Goal: Task Accomplishment & Management: Complete application form

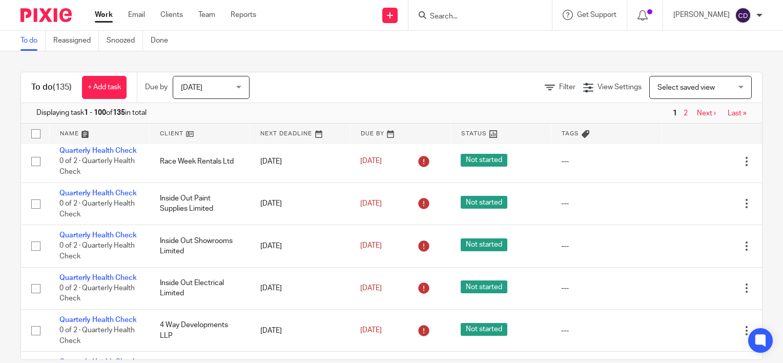
scroll to position [973, 0]
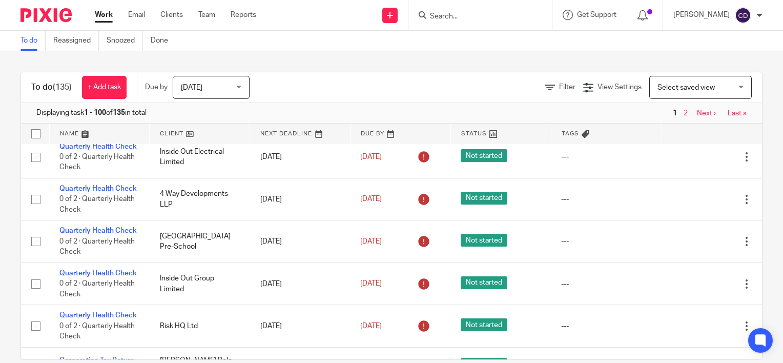
click at [465, 16] on input "Search" at bounding box center [475, 16] width 92 height 9
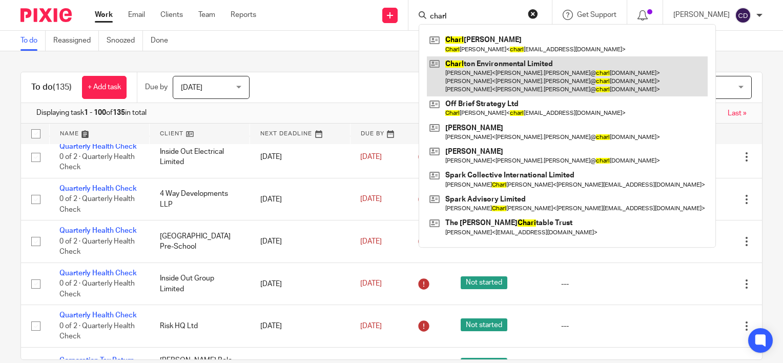
type input "charl"
click at [485, 66] on link at bounding box center [567, 76] width 281 height 40
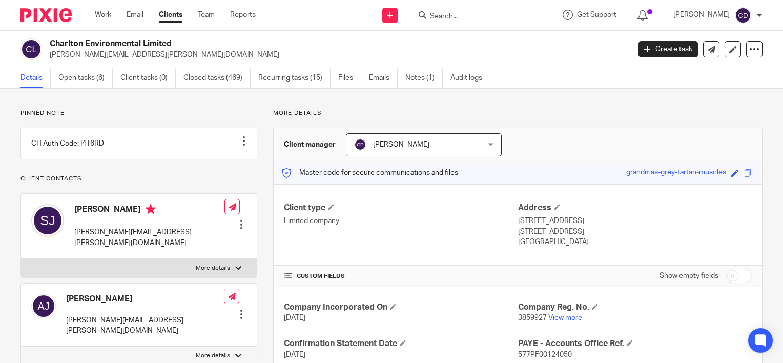
click at [55, 79] on ul "Details Open tasks (6) Client tasks (0) Closed tasks (469) Recurring tasks (15)…" at bounding box center [258, 78] width 477 height 20
click at [72, 84] on link "Open tasks (6)" at bounding box center [85, 78] width 54 height 20
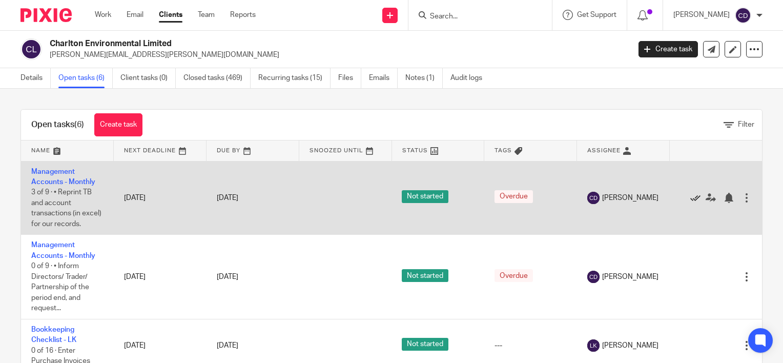
click at [690, 203] on icon at bounding box center [695, 198] width 10 height 10
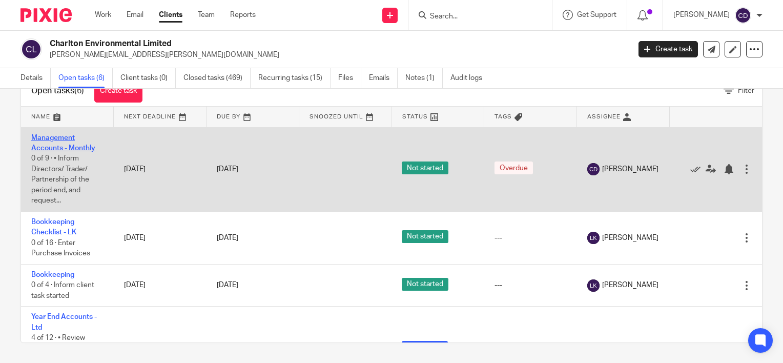
click at [76, 148] on link "Management Accounts - Monthly" at bounding box center [63, 142] width 64 height 17
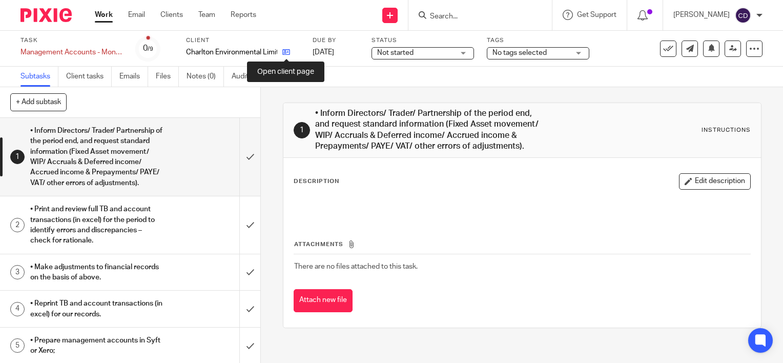
click at [289, 51] on icon at bounding box center [286, 52] width 8 height 8
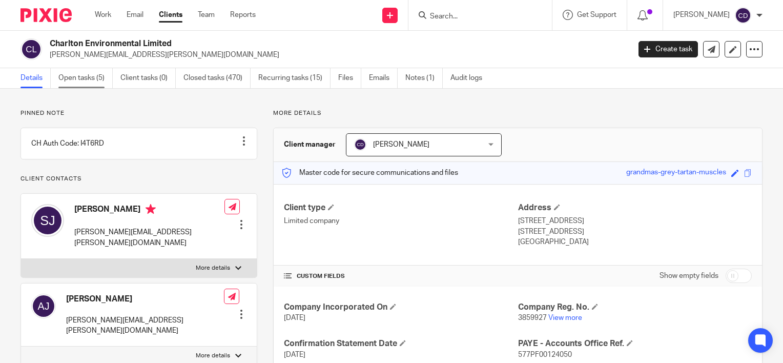
click at [91, 78] on link "Open tasks (5)" at bounding box center [85, 78] width 54 height 20
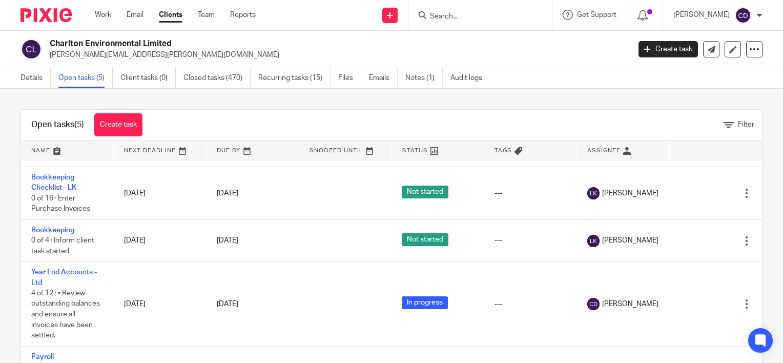
scroll to position [102, 0]
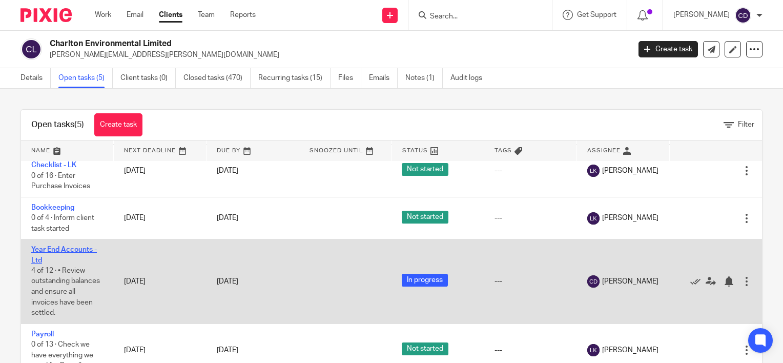
click at [61, 249] on link "Year End Accounts - Ltd" at bounding box center [64, 254] width 66 height 17
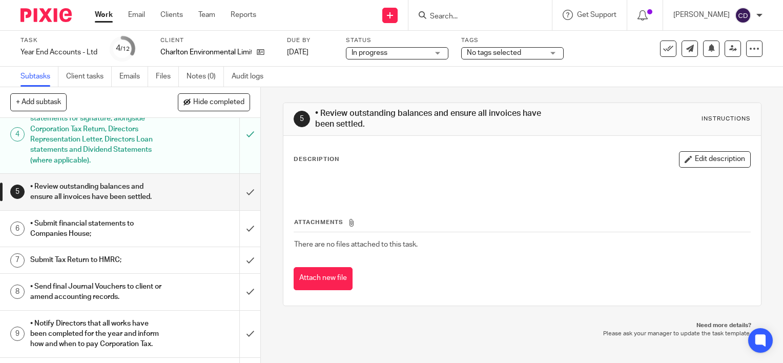
scroll to position [205, 0]
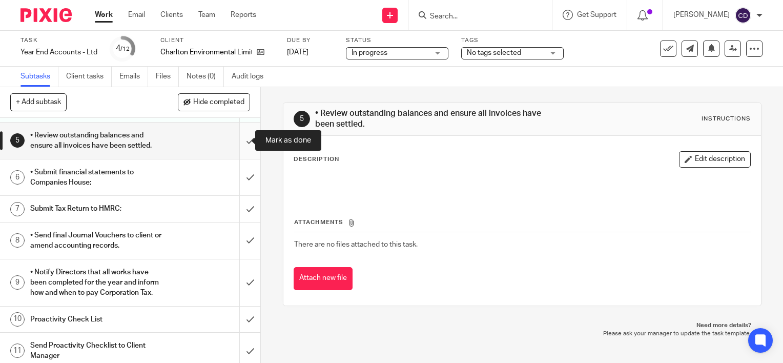
click at [241, 139] on input "submit" at bounding box center [130, 140] width 260 height 36
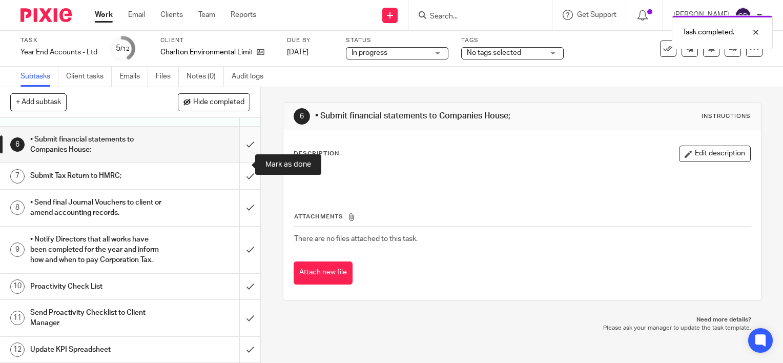
scroll to position [196, 0]
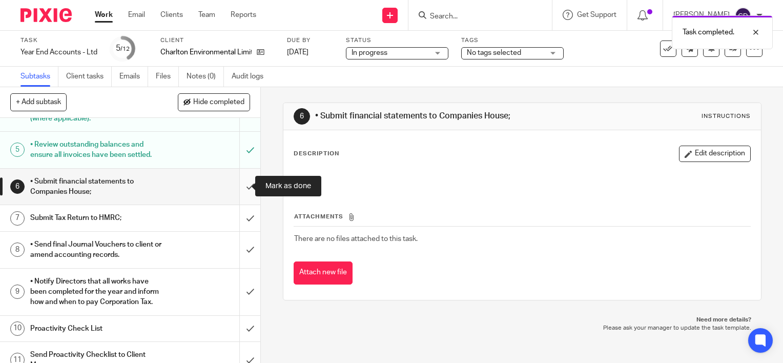
click at [238, 189] on input "submit" at bounding box center [130, 187] width 260 height 36
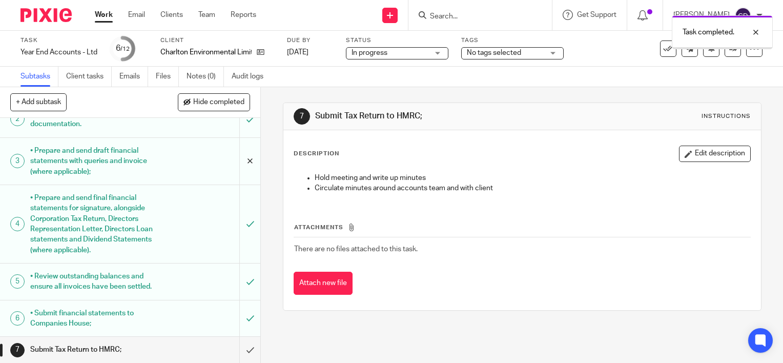
scroll to position [247, 0]
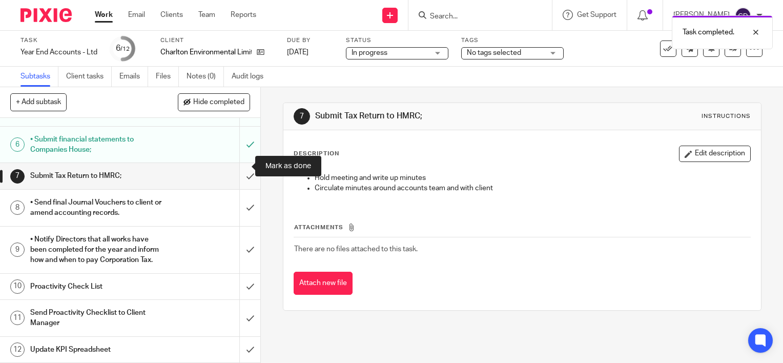
click at [244, 166] on input "submit" at bounding box center [130, 176] width 260 height 26
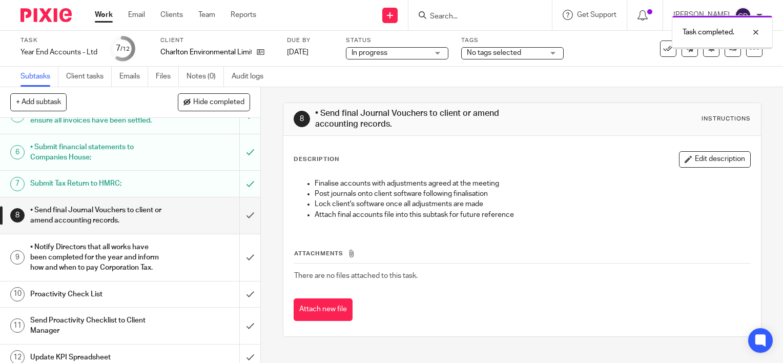
scroll to position [247, 0]
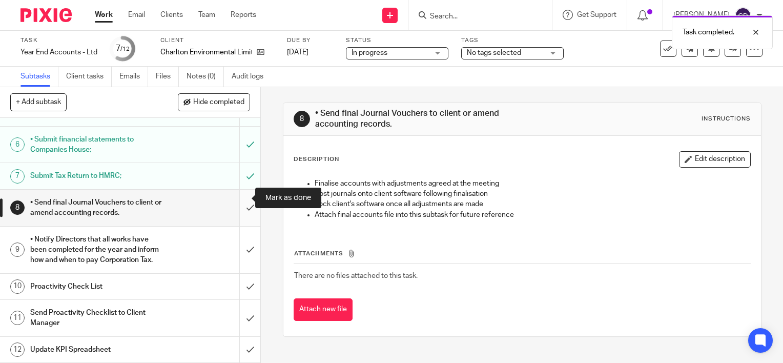
click at [241, 194] on input "submit" at bounding box center [130, 208] width 260 height 36
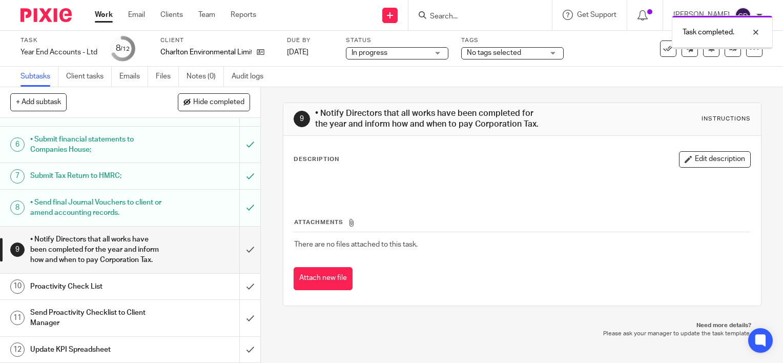
scroll to position [247, 0]
click at [238, 237] on input "submit" at bounding box center [130, 249] width 260 height 47
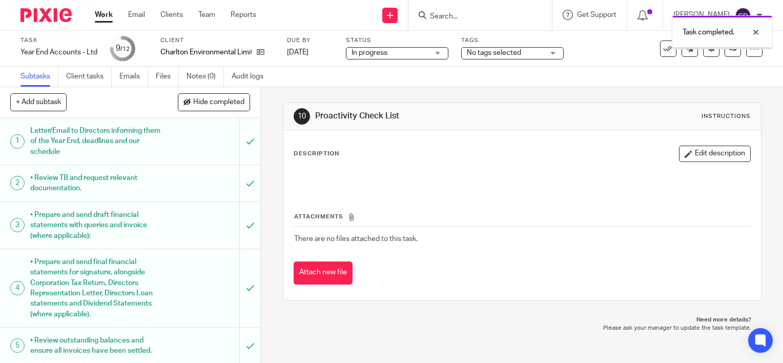
scroll to position [247, 0]
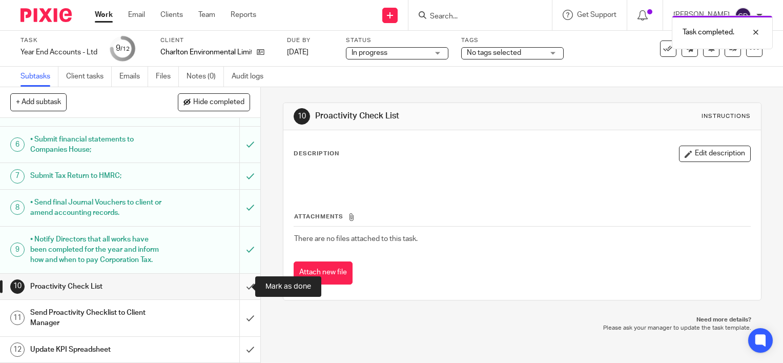
drag, startPoint x: 241, startPoint y: 281, endPoint x: 239, endPoint y: 293, distance: 11.9
click at [240, 282] on input "submit" at bounding box center [130, 287] width 260 height 26
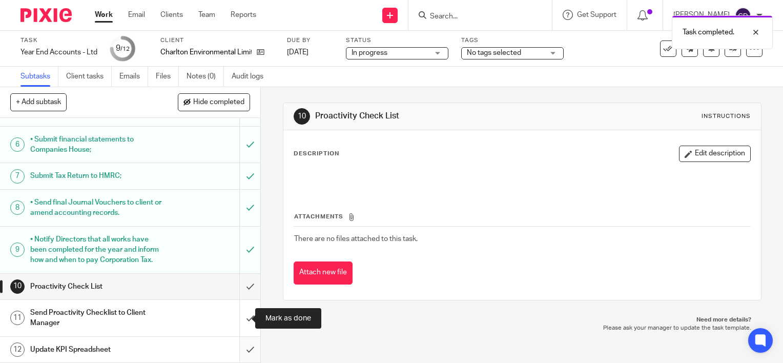
drag, startPoint x: 240, startPoint y: 318, endPoint x: 233, endPoint y: 339, distance: 22.0
click at [240, 319] on input "submit" at bounding box center [130, 318] width 260 height 36
click at [243, 347] on input "submit" at bounding box center [130, 350] width 260 height 26
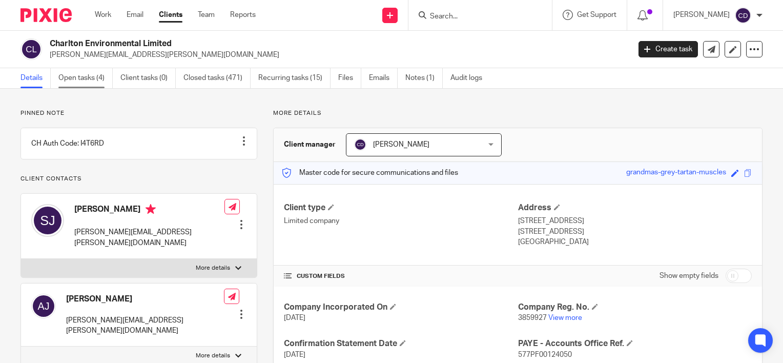
click at [88, 84] on link "Open tasks (4)" at bounding box center [85, 78] width 54 height 20
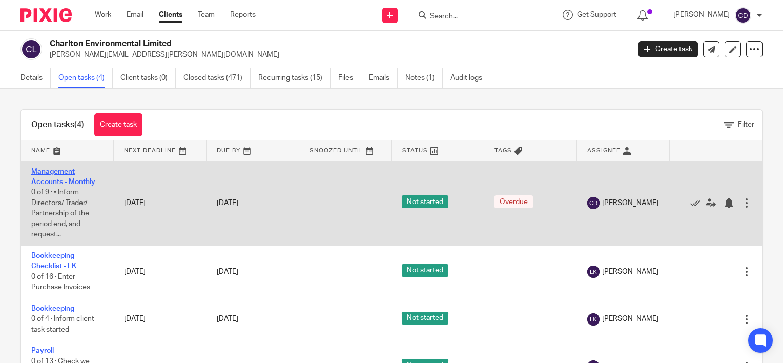
click at [45, 179] on link "Management Accounts - Monthly" at bounding box center [63, 176] width 64 height 17
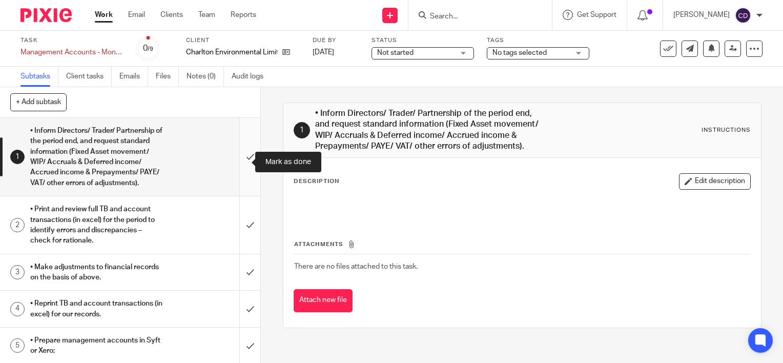
click at [237, 151] on input "submit" at bounding box center [130, 157] width 260 height 78
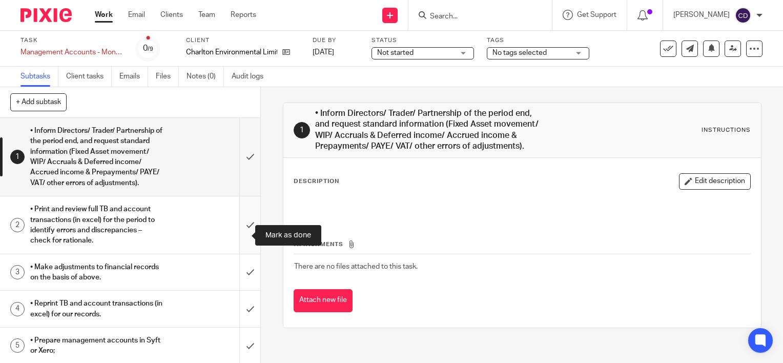
click at [242, 228] on input "submit" at bounding box center [130, 224] width 260 height 57
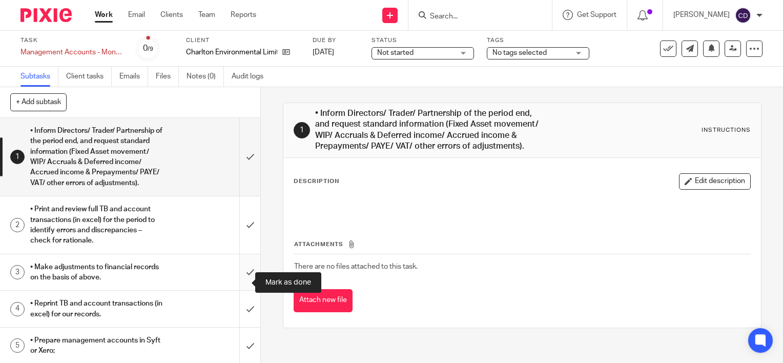
click at [237, 279] on input "submit" at bounding box center [130, 272] width 260 height 36
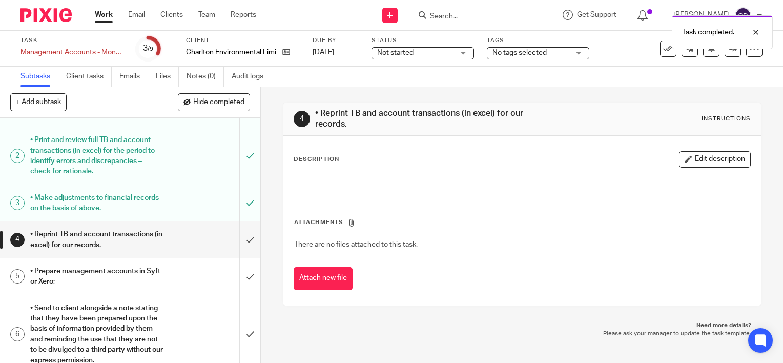
scroll to position [102, 0]
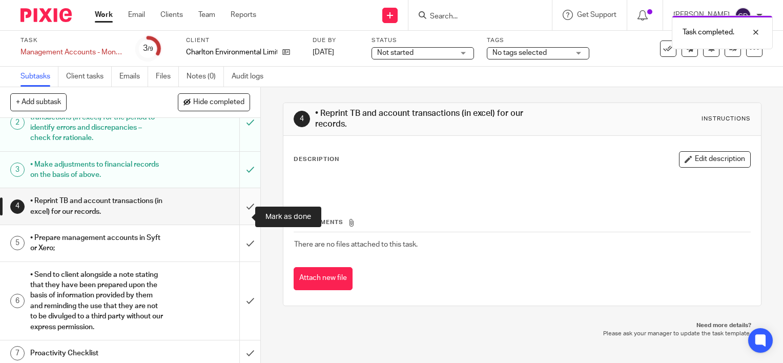
click at [239, 214] on input "submit" at bounding box center [130, 206] width 260 height 36
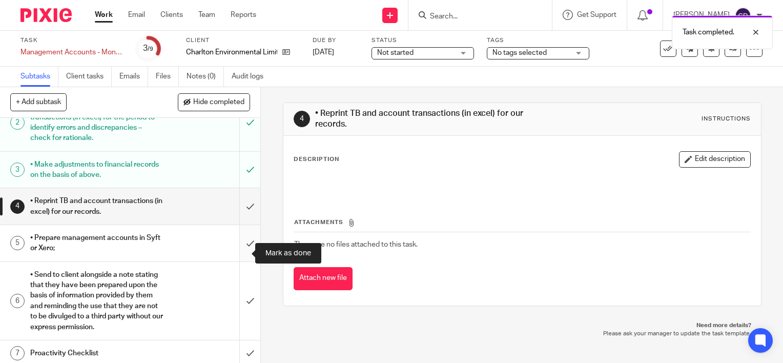
click at [242, 250] on input "submit" at bounding box center [130, 243] width 260 height 36
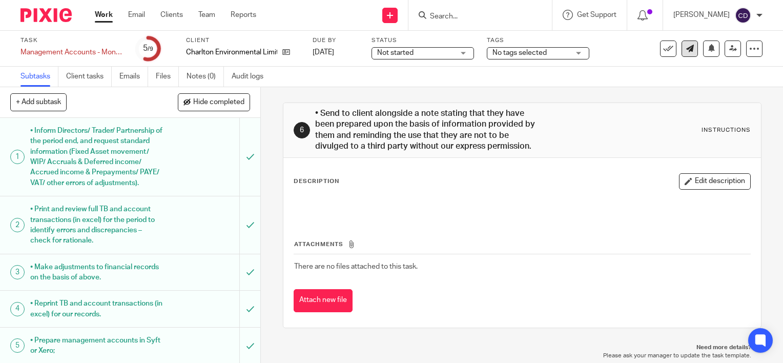
click at [686, 49] on icon at bounding box center [690, 49] width 8 height 8
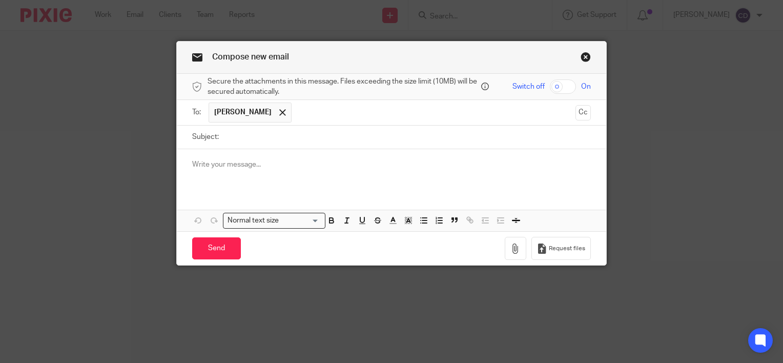
click at [350, 156] on div at bounding box center [391, 169] width 429 height 40
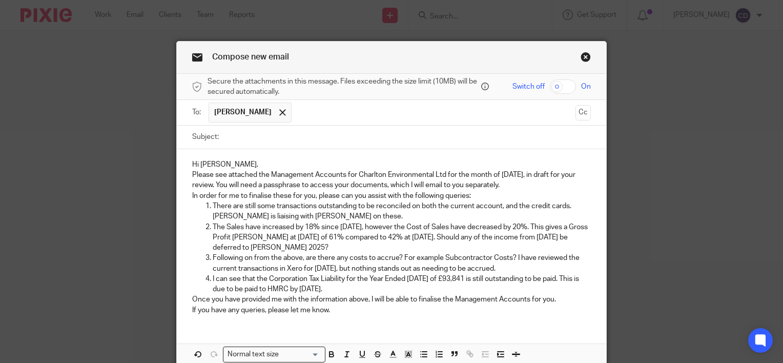
click at [336, 170] on p "Please see attached the Management Accounts for Charlton Environmental Ltd for …" at bounding box center [391, 180] width 399 height 21
click at [327, 164] on p "Hi Stephen," at bounding box center [391, 164] width 399 height 10
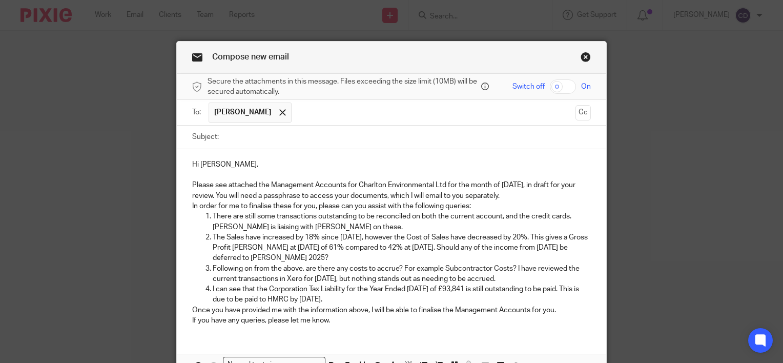
click at [517, 193] on p "Please see attached the Management Accounts for Charlton Environmental Ltd for …" at bounding box center [391, 190] width 399 height 21
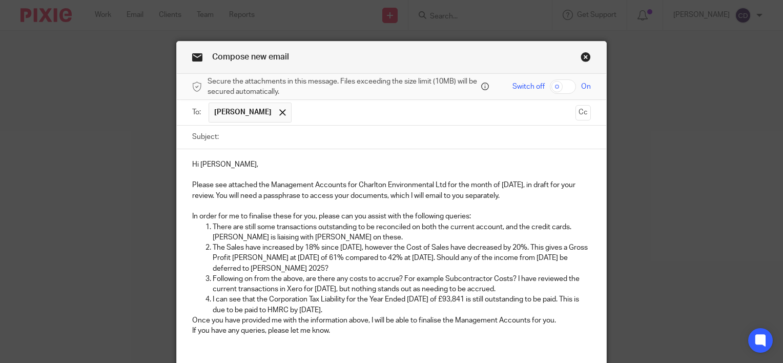
click at [480, 215] on p "In order for me to finalise these for you, please can you assist with the follo…" at bounding box center [391, 216] width 399 height 10
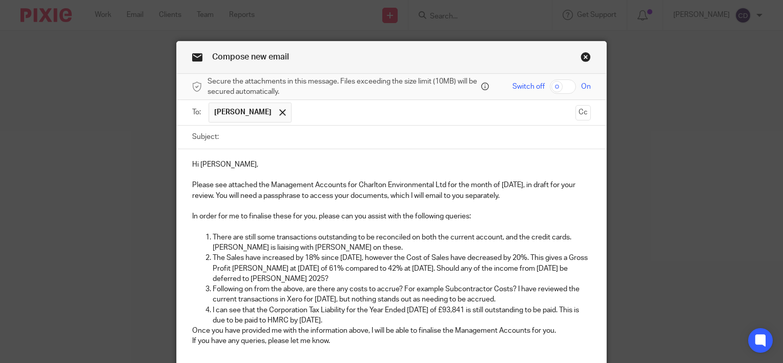
scroll to position [102, 0]
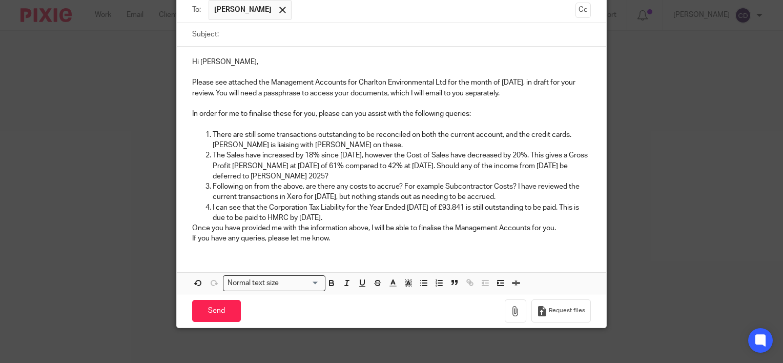
click at [427, 215] on p "I can see that the Corporation Tax Liability for the Year Ended 30 November 202…" at bounding box center [402, 212] width 378 height 21
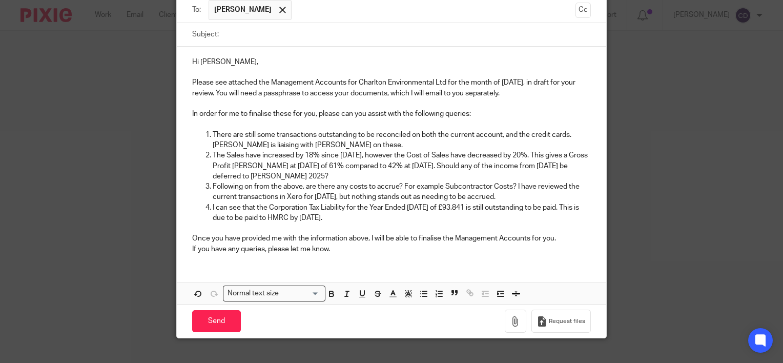
click at [557, 238] on p "Once you have provided me with the information above, I will be able to finalis…" at bounding box center [391, 238] width 399 height 10
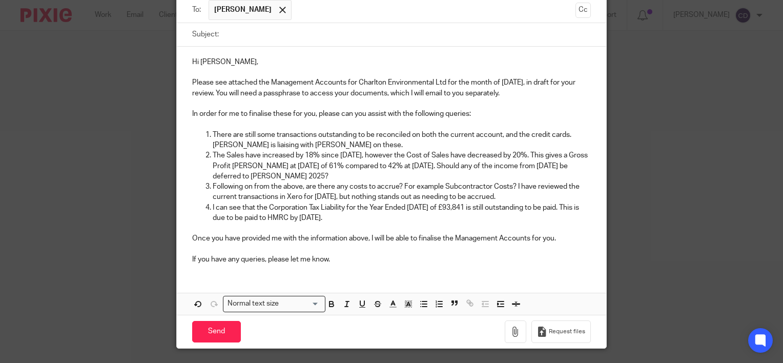
click at [429, 257] on p "If you have any queries, please let me know." at bounding box center [391, 259] width 399 height 10
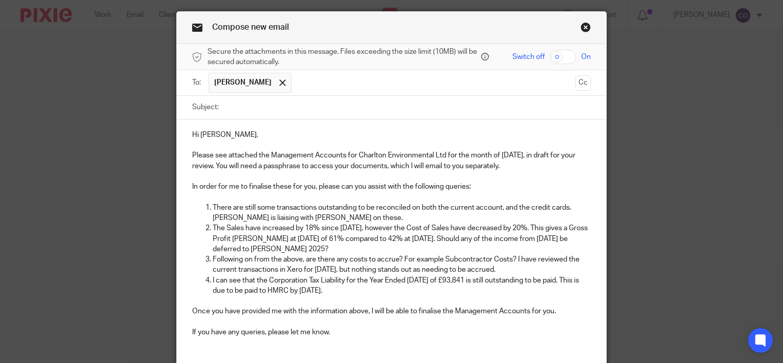
scroll to position [0, 0]
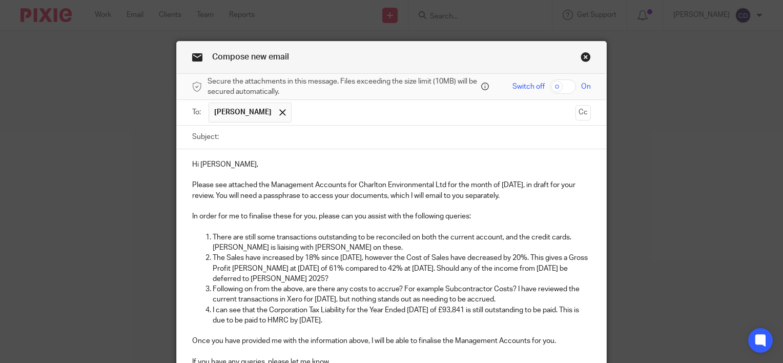
click at [315, 141] on input "Subject:" at bounding box center [407, 137] width 367 height 23
type input "r"
type input "DRAFT July 2025 Management Accounts"
click at [565, 88] on input "checkbox" at bounding box center [563, 86] width 26 height 14
checkbox input "true"
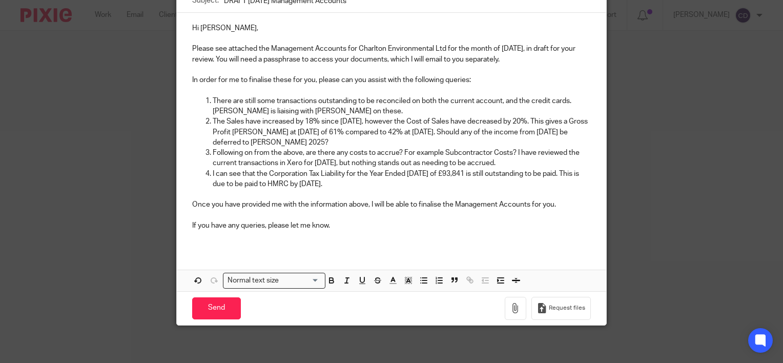
scroll to position [138, 0]
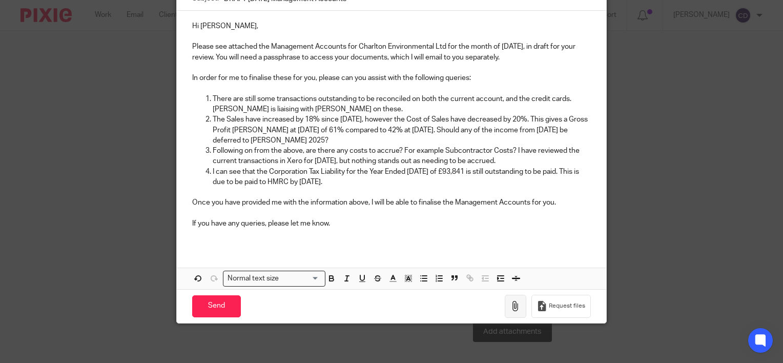
click at [518, 305] on button "button" at bounding box center [516, 306] width 22 height 23
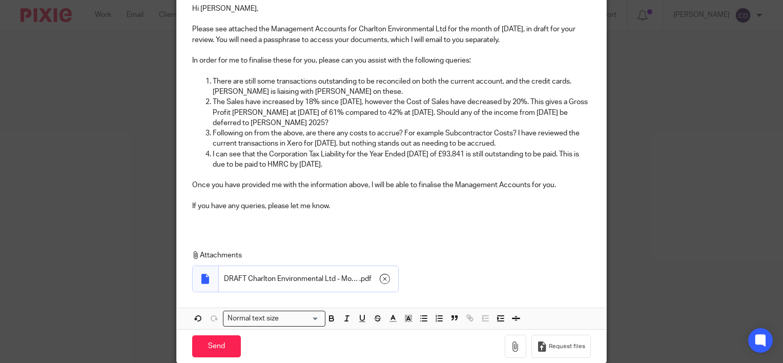
scroll to position [196, 0]
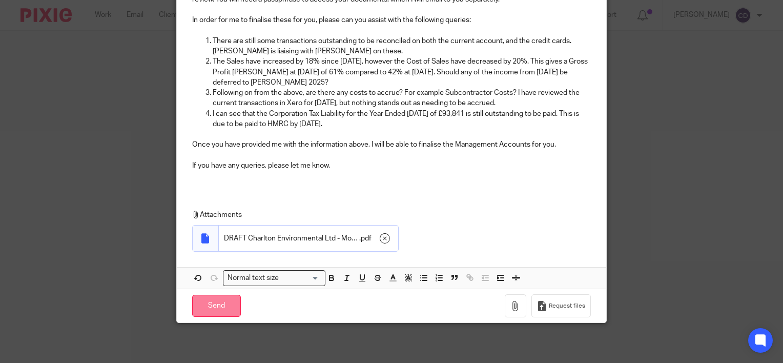
click at [231, 300] on input "Send" at bounding box center [216, 306] width 49 height 22
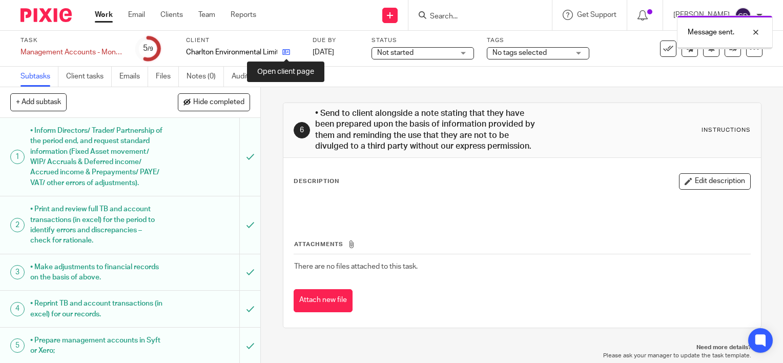
click at [283, 51] on icon at bounding box center [286, 52] width 8 height 8
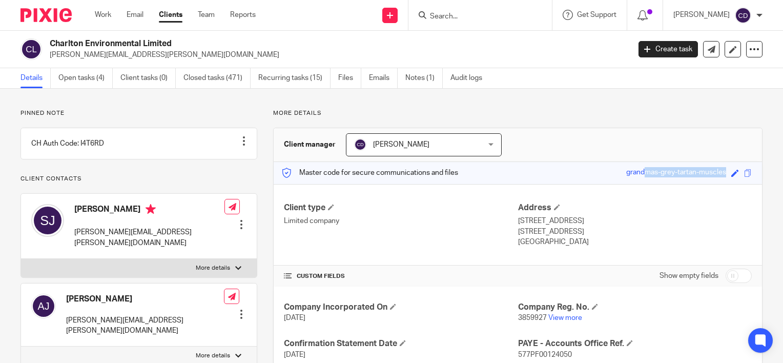
drag, startPoint x: 610, startPoint y: 172, endPoint x: 723, endPoint y: 178, distance: 113.4
click at [723, 178] on div "Master code for secure communications and files grandmas-grey-tartan-muscles Sa…" at bounding box center [518, 173] width 488 height 22
copy div "grandmas-grey-tartan-muscles"
click at [694, 50] on div "Create task" at bounding box center [670, 49] width 65 height 16
click at [710, 53] on link at bounding box center [711, 49] width 16 height 16
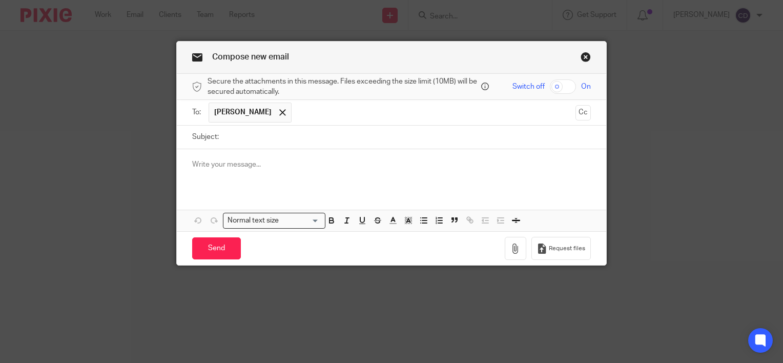
click at [294, 138] on input "Subject:" at bounding box center [407, 137] width 367 height 23
type input "Passphrase"
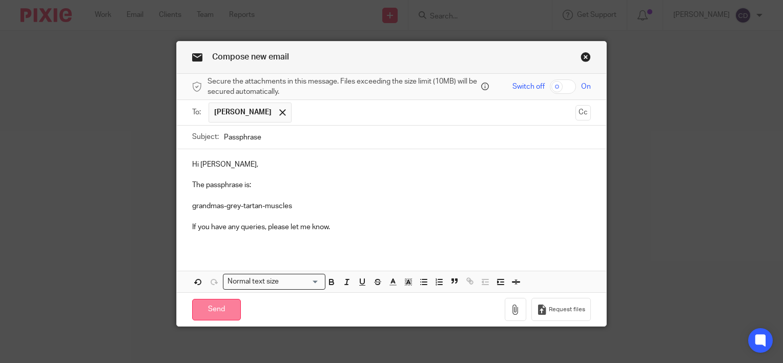
click at [209, 309] on input "Send" at bounding box center [216, 310] width 49 height 22
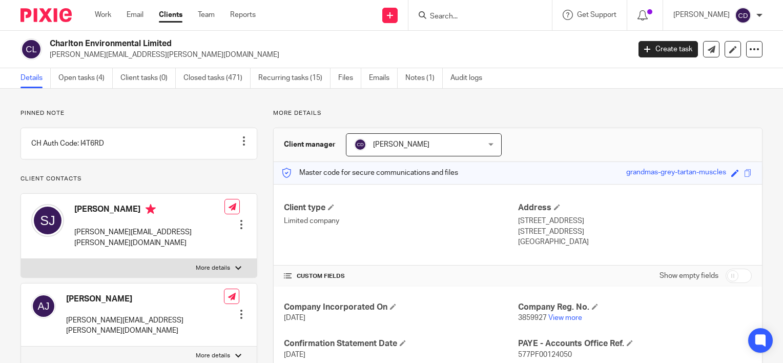
click at [521, 14] on input "Search" at bounding box center [475, 16] width 92 height 9
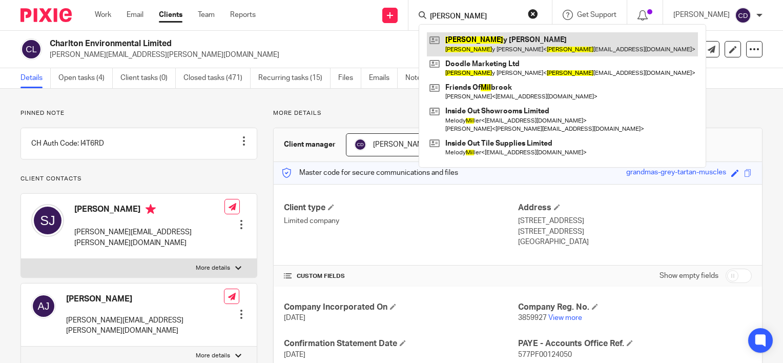
type input "EMIL"
click at [476, 37] on link at bounding box center [562, 44] width 271 height 24
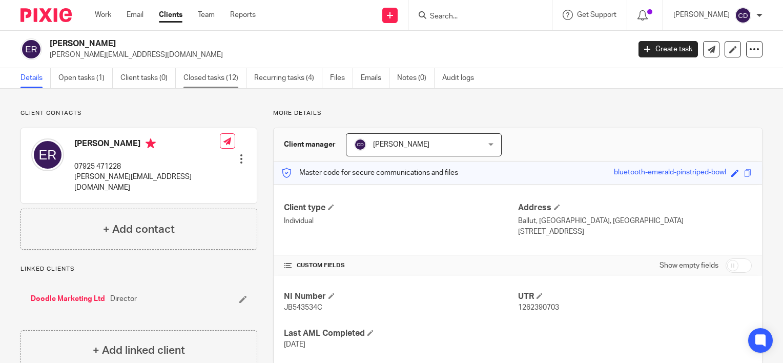
click at [221, 77] on link "Closed tasks (12)" at bounding box center [214, 78] width 63 height 20
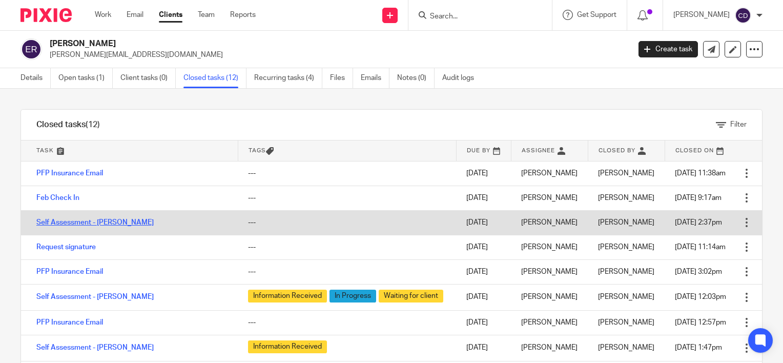
click at [74, 224] on link "Self Assessment - [PERSON_NAME]" at bounding box center [94, 222] width 117 height 7
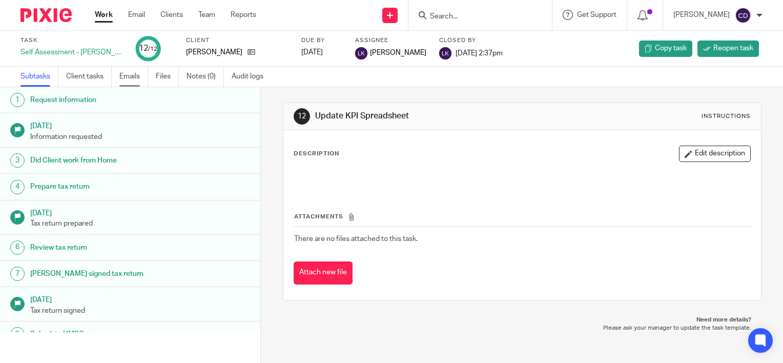
click at [138, 76] on link "Emails" at bounding box center [133, 77] width 29 height 20
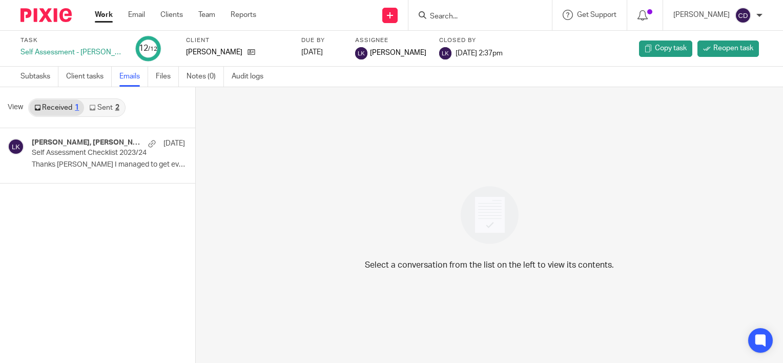
click at [109, 104] on link "Sent 2" at bounding box center [104, 107] width 40 height 16
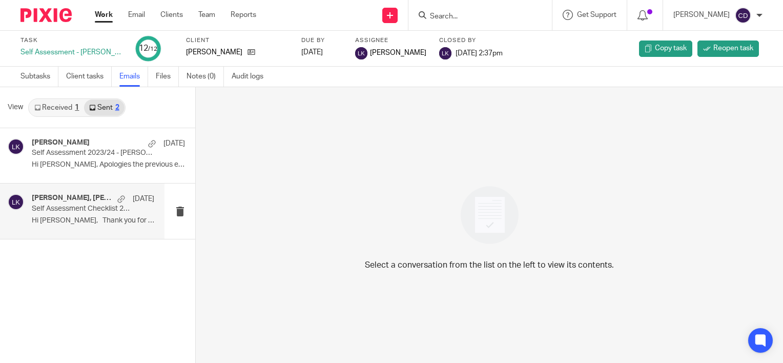
click at [98, 207] on p "Self Assessment Checklist 2023/24" at bounding box center [81, 208] width 98 height 9
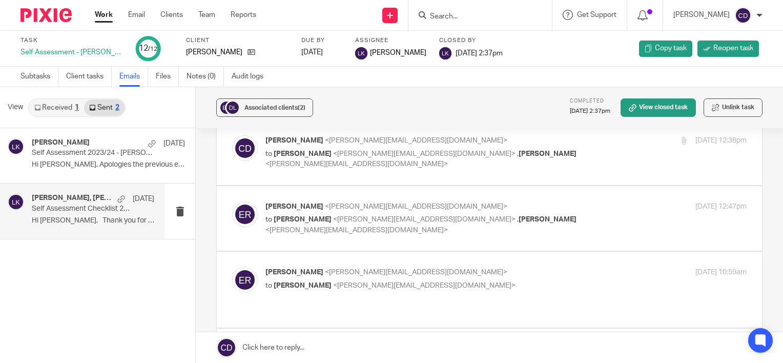
scroll to position [512, 0]
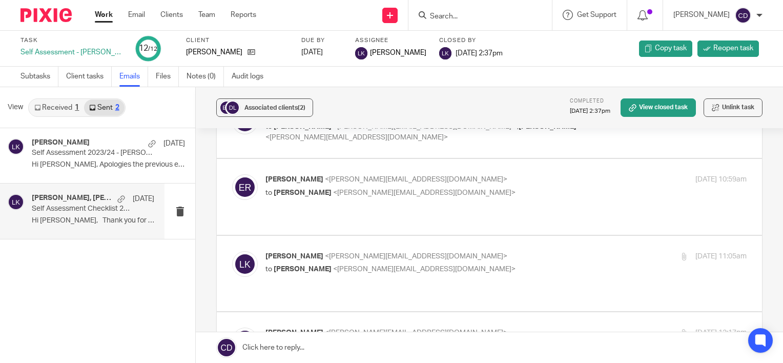
click at [452, 174] on div "emily roberts <emily.roberts00@gmail.com> to Laura Kimber <laura@athenaaccounta…" at bounding box center [489, 196] width 514 height 45
click at [422, 189] on span "<laura@athenaaccountants.co.uk>" at bounding box center [424, 192] width 182 height 7
checkbox input "true"
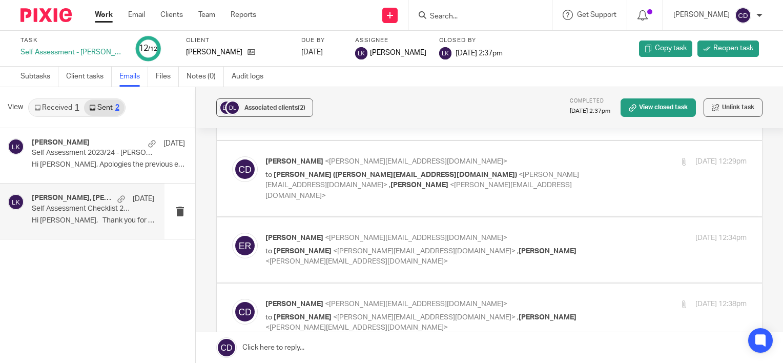
scroll to position [0, 0]
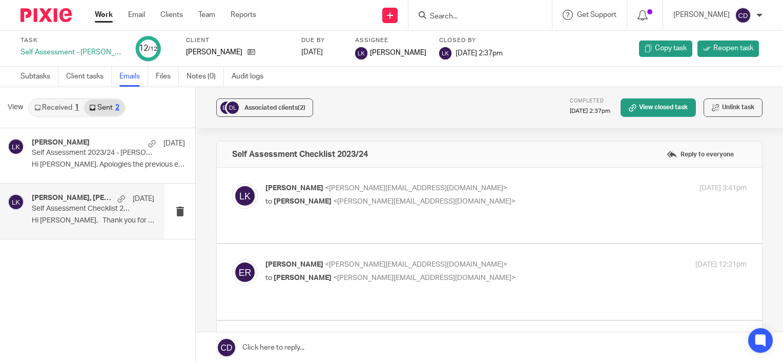
click at [413, 200] on span "<emily.roberts00@gmail.com>" at bounding box center [424, 201] width 182 height 7
checkbox input "true"
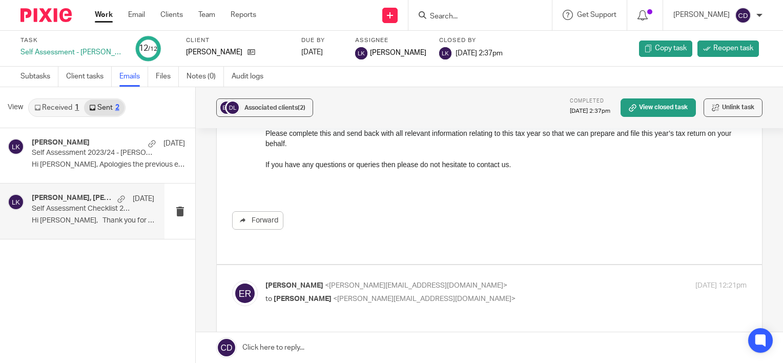
scroll to position [307, 0]
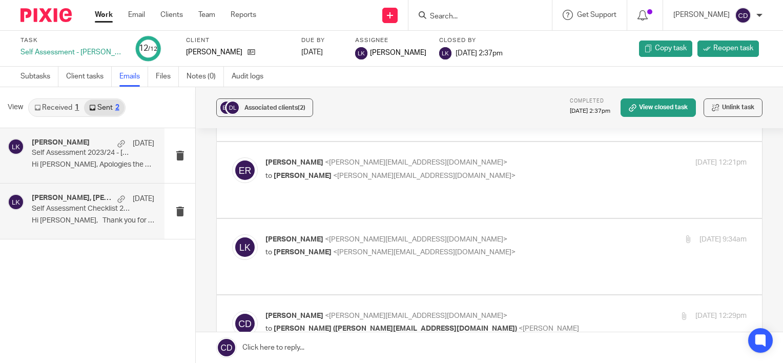
click at [93, 168] on p "Hi Emily, Apologies the previous email didn't..." at bounding box center [93, 164] width 122 height 9
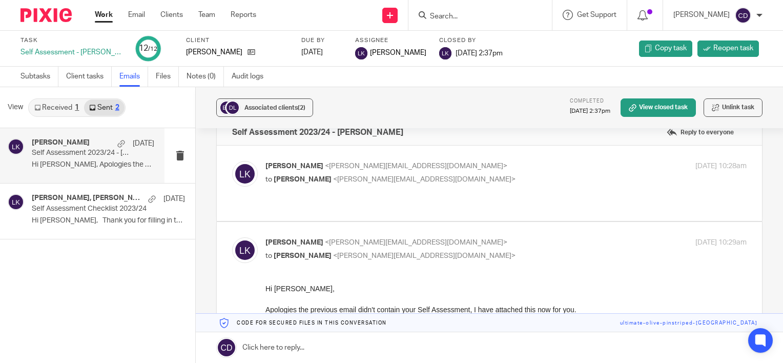
scroll to position [18, 0]
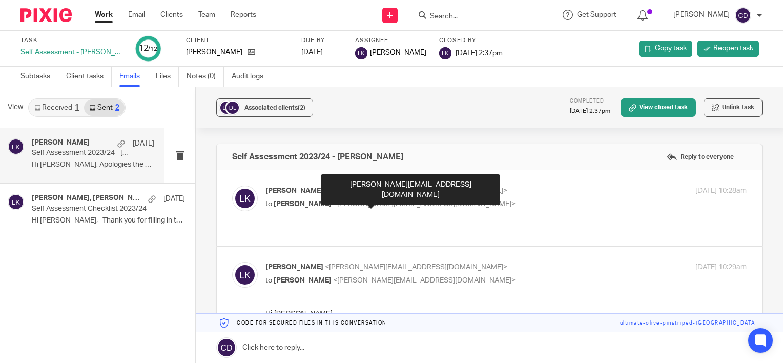
click at [402, 203] on span "<emily.roberts00@gmail.com>" at bounding box center [424, 203] width 182 height 7
checkbox input "true"
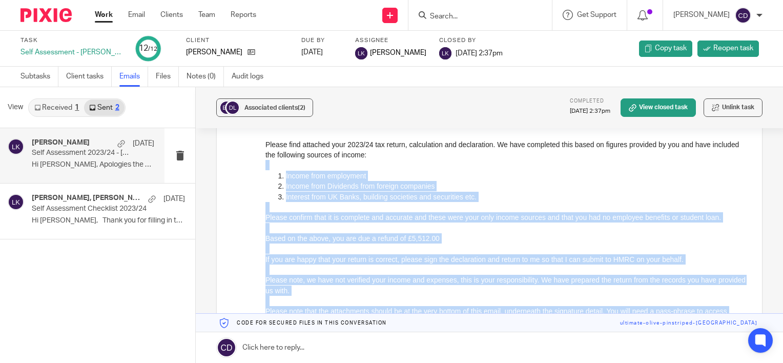
scroll to position [119, 0]
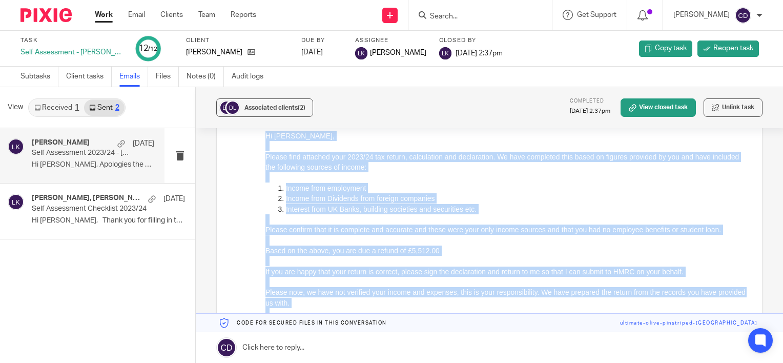
drag, startPoint x: 411, startPoint y: 357, endPoint x: 251, endPoint y: 132, distance: 275.8
click html "Hi Emily, Please find attached your 2023/24 tax return, calculation and declara…"
copy div "Hi Emily, Please find attached your 2023/24 tax return, calculation and declara…"
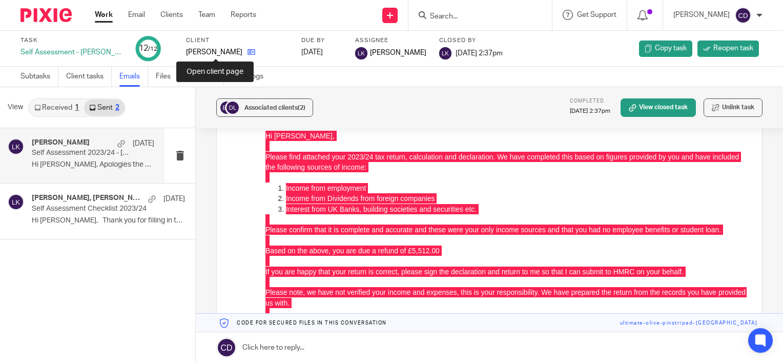
click at [247, 50] on icon at bounding box center [251, 52] width 8 height 8
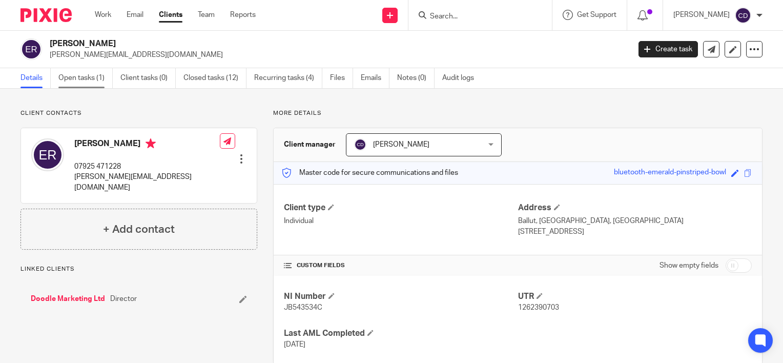
click at [77, 80] on link "Open tasks (1)" at bounding box center [85, 78] width 54 height 20
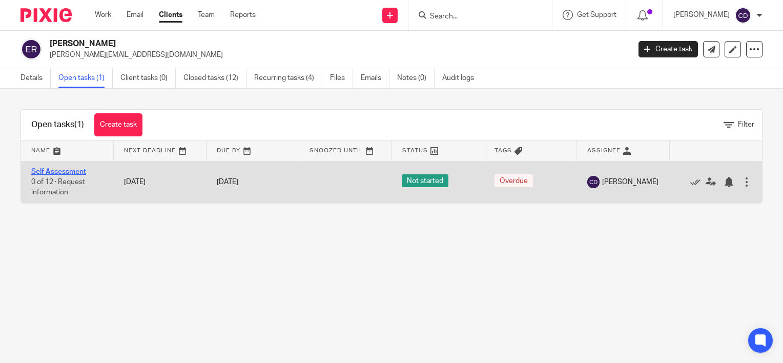
click at [63, 172] on link "Self Assessment" at bounding box center [58, 171] width 55 height 7
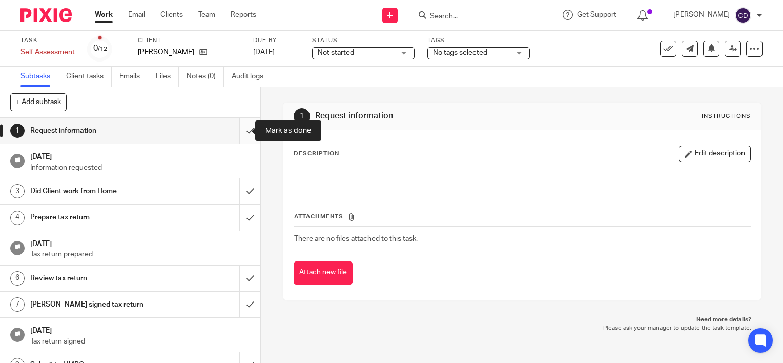
click at [234, 133] on input "submit" at bounding box center [130, 131] width 260 height 26
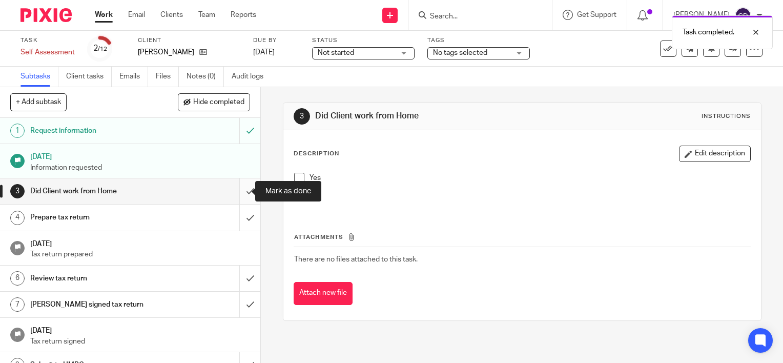
click at [236, 190] on input "submit" at bounding box center [130, 191] width 260 height 26
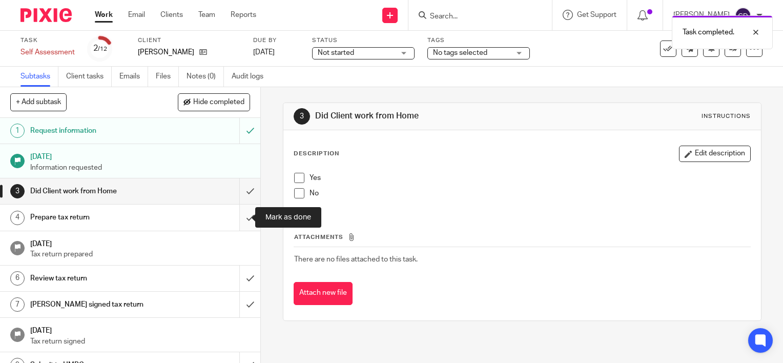
click at [238, 217] on input "submit" at bounding box center [130, 217] width 260 height 26
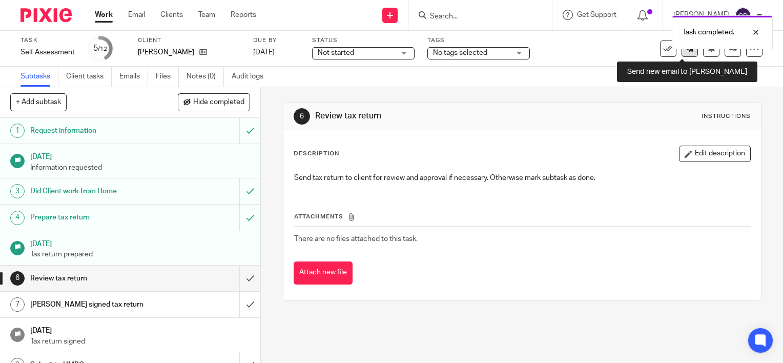
click at [681, 51] on link at bounding box center [689, 48] width 16 height 16
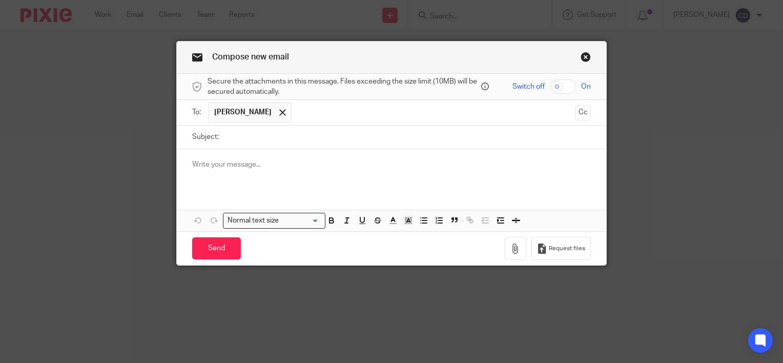
click at [296, 158] on div at bounding box center [391, 169] width 429 height 40
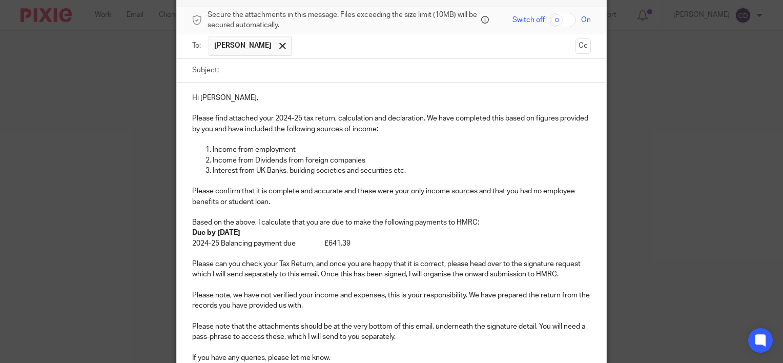
scroll to position [118, 0]
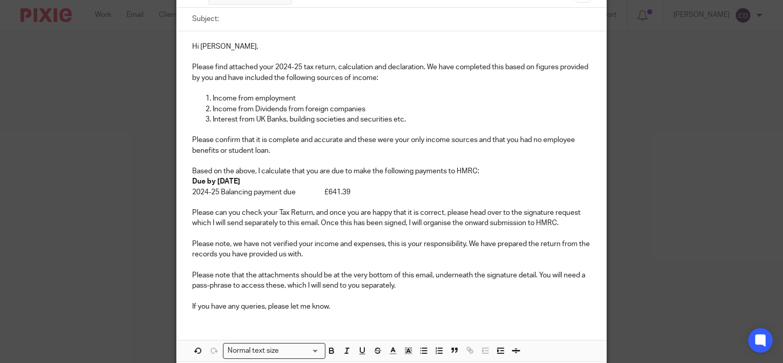
click at [510, 166] on p "Based on the above, I calculate that you are due to make the following payments…" at bounding box center [391, 171] width 399 height 10
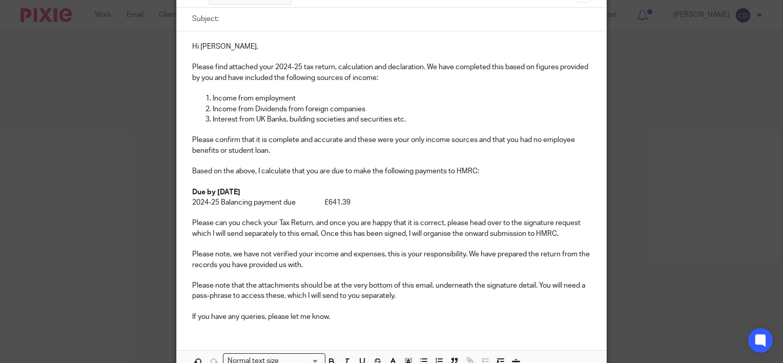
scroll to position [67, 0]
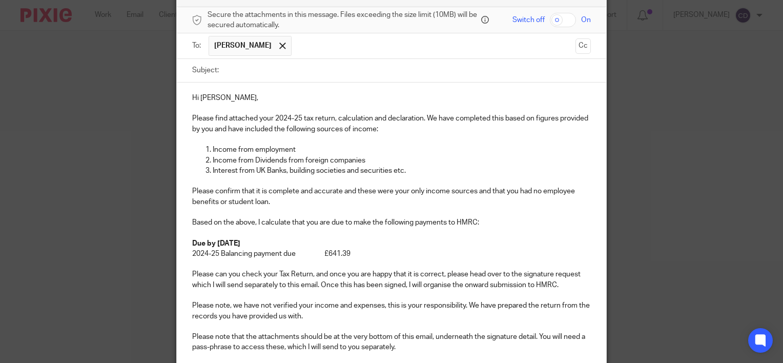
click at [369, 67] on input "Subject:" at bounding box center [407, 70] width 367 height 23
type input "0"
type input "2024-25 Self Assessment Tax Return"
click at [560, 27] on input "checkbox" at bounding box center [563, 20] width 26 height 14
checkbox input "true"
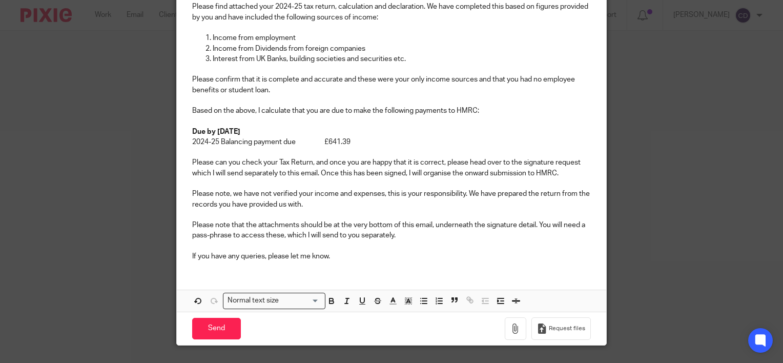
scroll to position [201, 0]
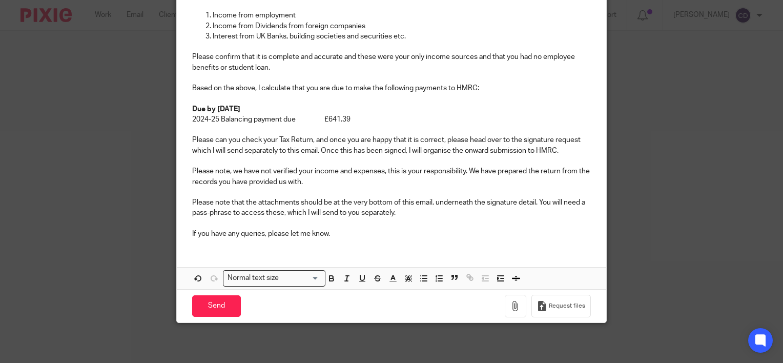
click at [383, 245] on div "Hi [PERSON_NAME], Please find attached your 2024-25 tax return, calculation and…" at bounding box center [391, 97] width 429 height 298
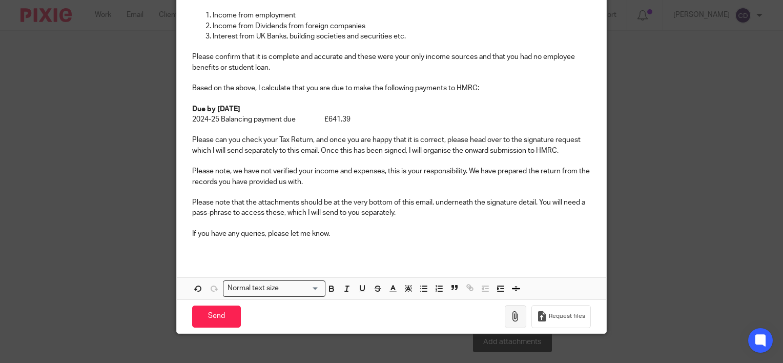
click at [517, 311] on icon "button" at bounding box center [515, 316] width 10 height 10
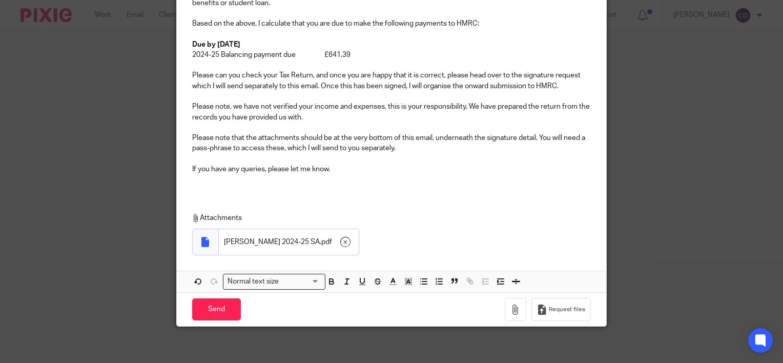
scroll to position [268, 0]
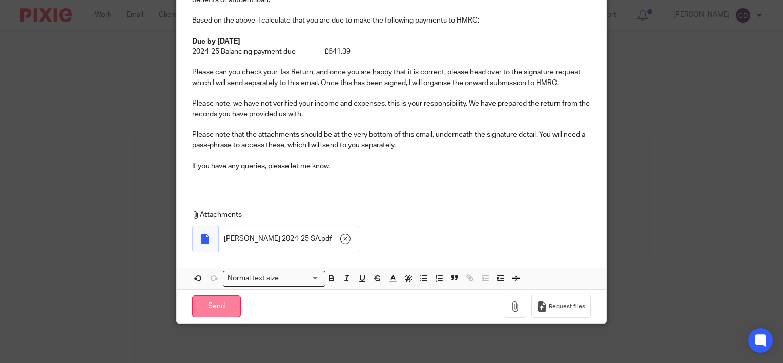
click at [221, 303] on input "Send" at bounding box center [216, 306] width 49 height 22
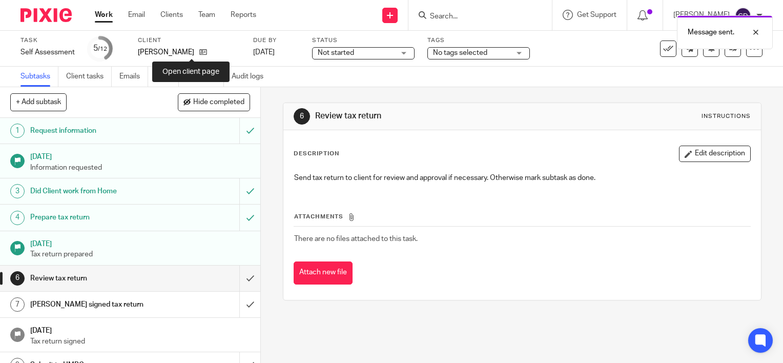
click at [199, 50] on icon at bounding box center [203, 52] width 8 height 8
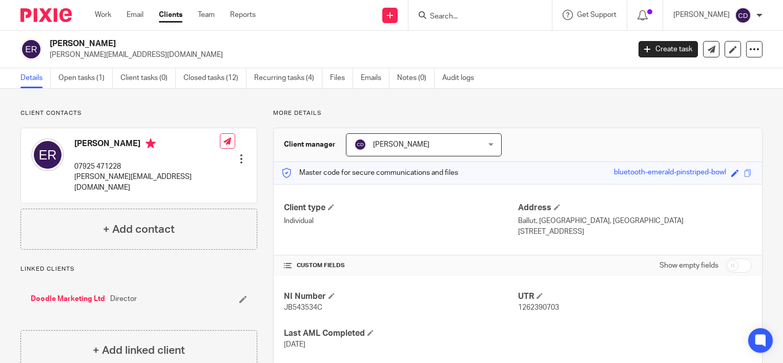
drag, startPoint x: 603, startPoint y: 170, endPoint x: 719, endPoint y: 174, distance: 115.9
click at [719, 174] on div "Master code for secure communications and files bluetooth-emerald-pinstriped-bo…" at bounding box center [518, 173] width 488 height 22
copy div "bluetooth-emerald-pinstriped-bowl"
click at [703, 55] on link at bounding box center [711, 49] width 16 height 16
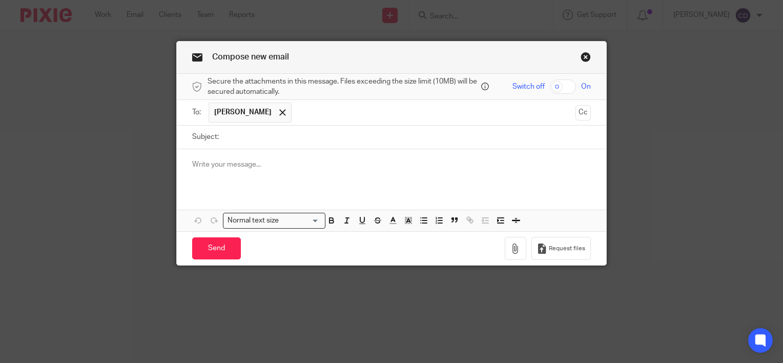
click at [329, 158] on div at bounding box center [391, 169] width 429 height 40
click at [297, 110] on input "text" at bounding box center [434, 112] width 275 height 20
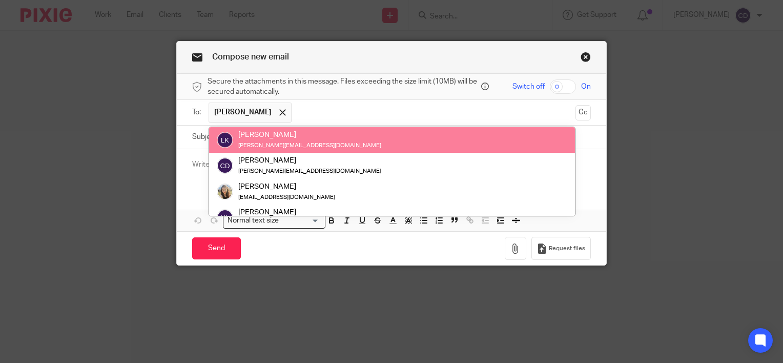
click at [391, 105] on input "text" at bounding box center [434, 112] width 275 height 20
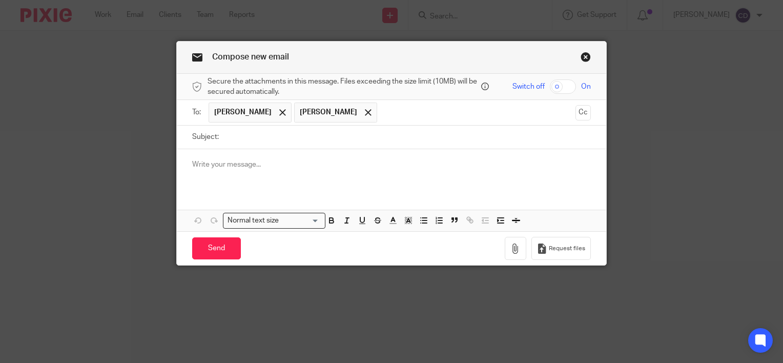
click at [585, 170] on div at bounding box center [391, 169] width 429 height 40
click at [365, 109] on span at bounding box center [368, 112] width 7 height 7
click at [344, 139] on input "Subject:" at bounding box center [407, 137] width 367 height 23
type input "Passphrase"
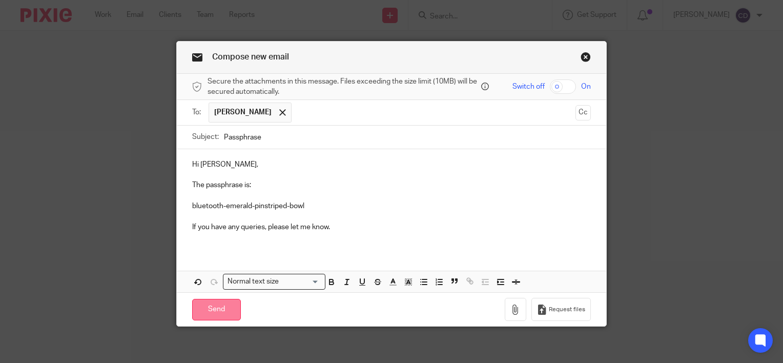
click at [220, 308] on input "Send" at bounding box center [216, 310] width 49 height 22
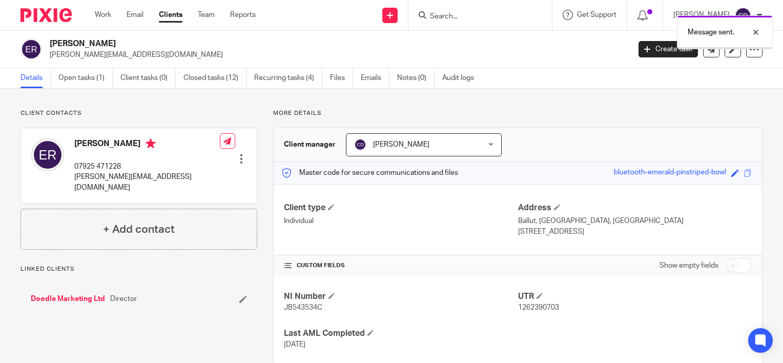
click at [399, 19] on div "Message sent." at bounding box center [581, 29] width 381 height 39
click at [755, 31] on div at bounding box center [748, 32] width 28 height 12
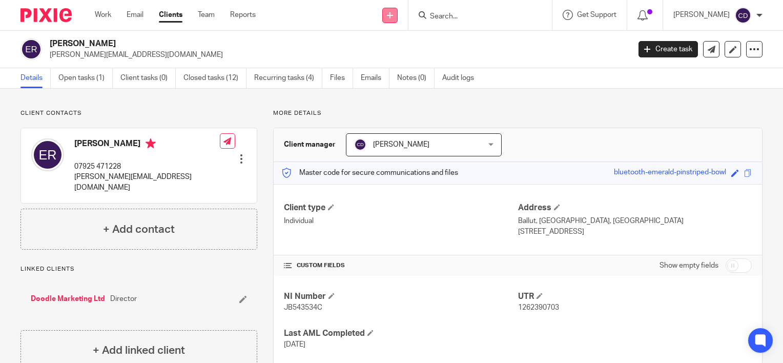
click at [393, 12] on icon at bounding box center [390, 15] width 6 height 6
click at [389, 94] on link "Request signature" at bounding box center [403, 93] width 72 height 15
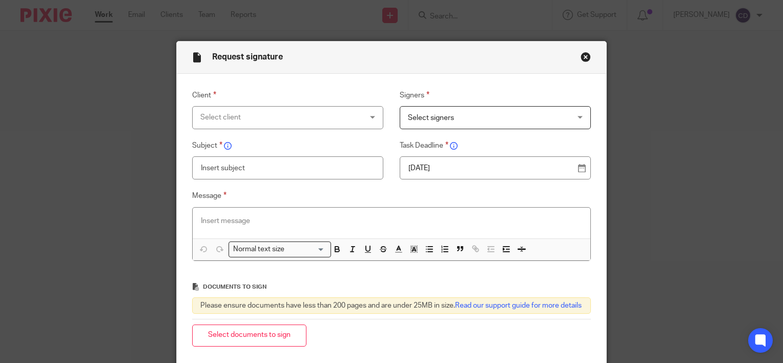
click at [250, 109] on div "Select client" at bounding box center [273, 118] width 146 height 22
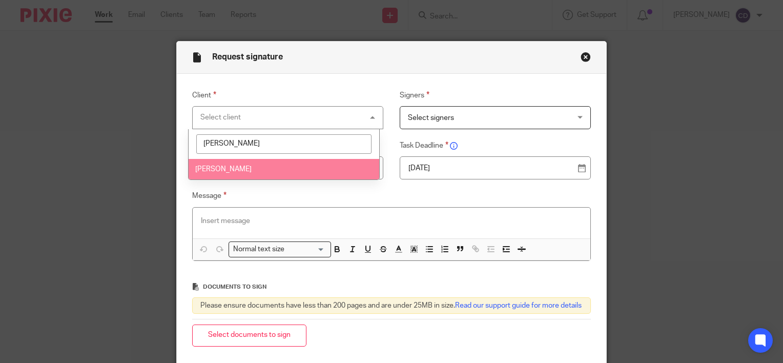
type input "emil"
click at [269, 165] on li "[PERSON_NAME]" at bounding box center [284, 169] width 191 height 21
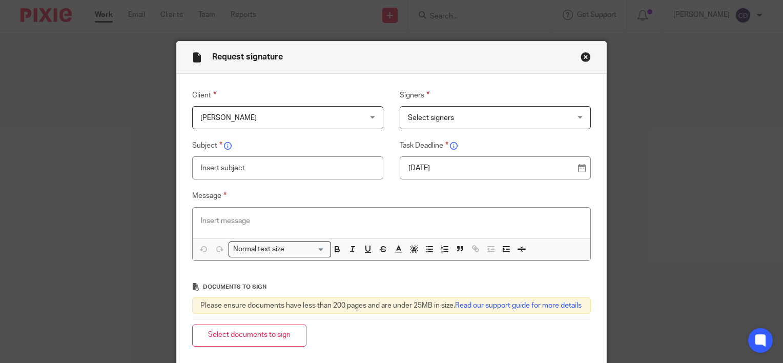
click at [439, 121] on span "Select signers" at bounding box center [481, 118] width 146 height 22
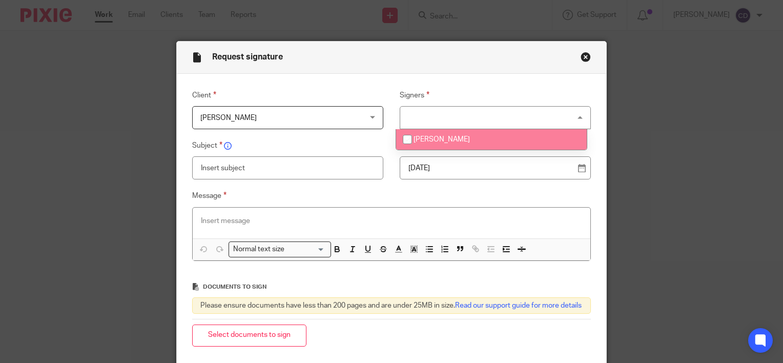
click at [420, 140] on span "[PERSON_NAME]" at bounding box center [441, 139] width 56 height 7
checkbox input "true"
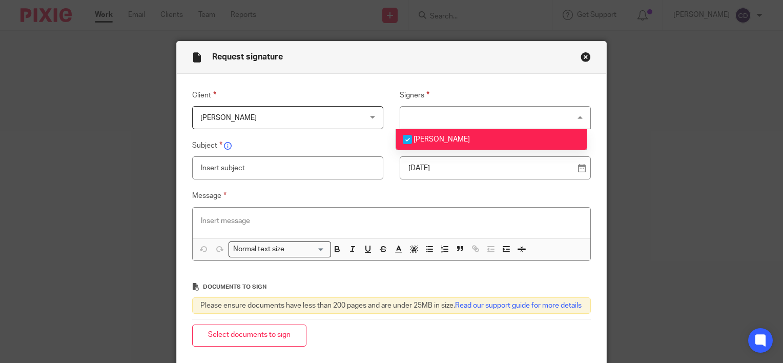
click at [289, 166] on input "text" at bounding box center [288, 167] width 192 height 23
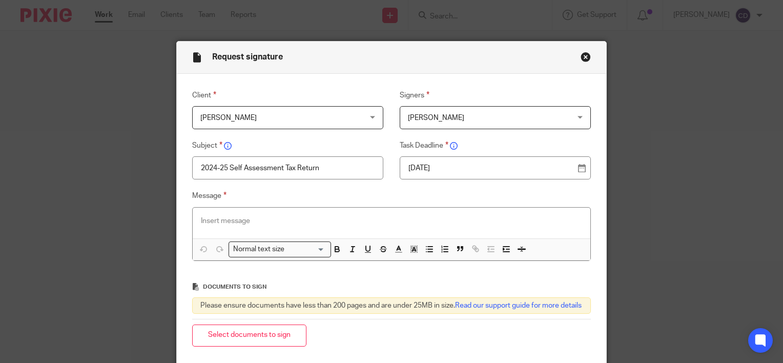
type input "2024-25 Self Assessment Tax Return"
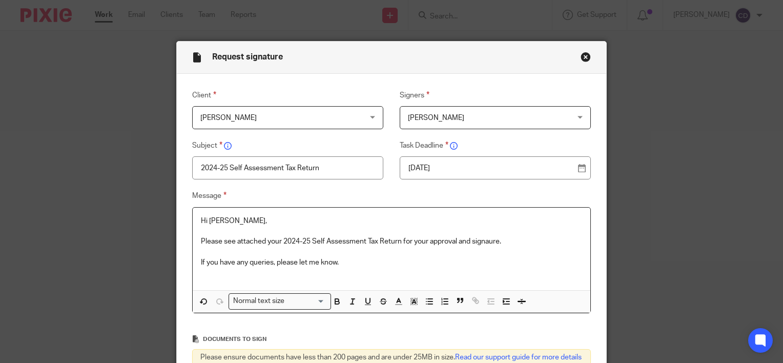
click at [488, 241] on p "Please see attached your 2024-25 Self Assessment Tax Return for your approval a…" at bounding box center [391, 241] width 381 height 10
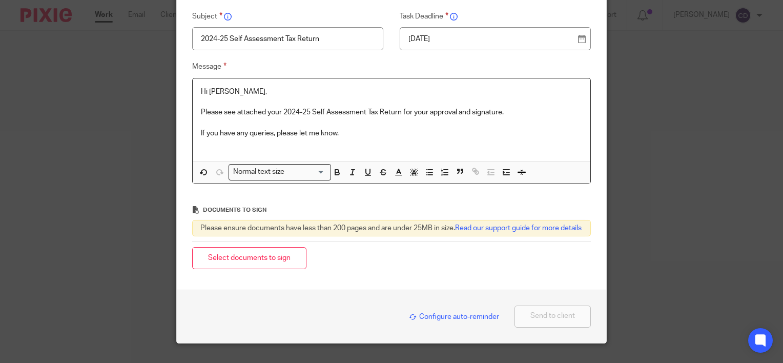
scroll to position [154, 0]
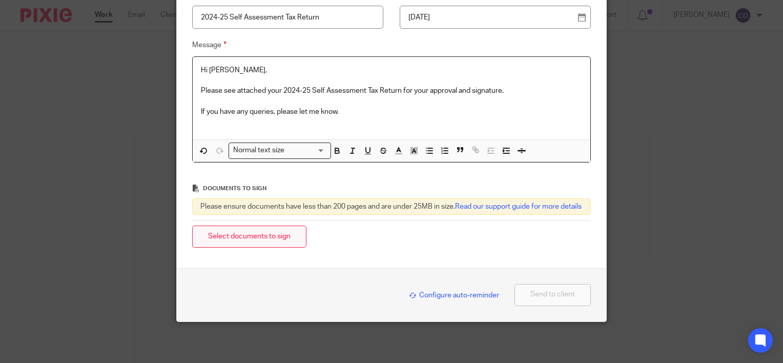
click at [266, 247] on button "Select documents to sign" at bounding box center [249, 236] width 114 height 22
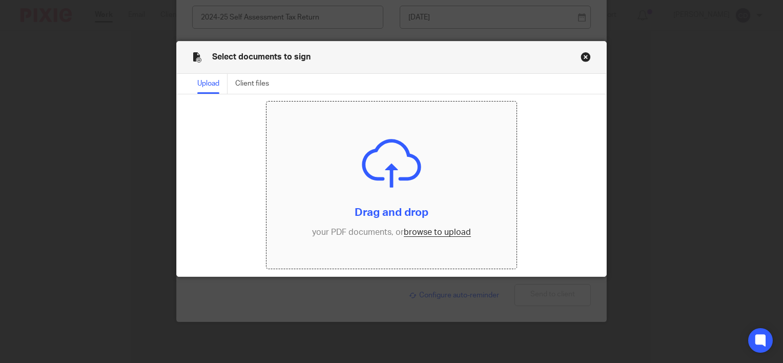
click at [449, 234] on input "file" at bounding box center [390, 184] width 249 height 167
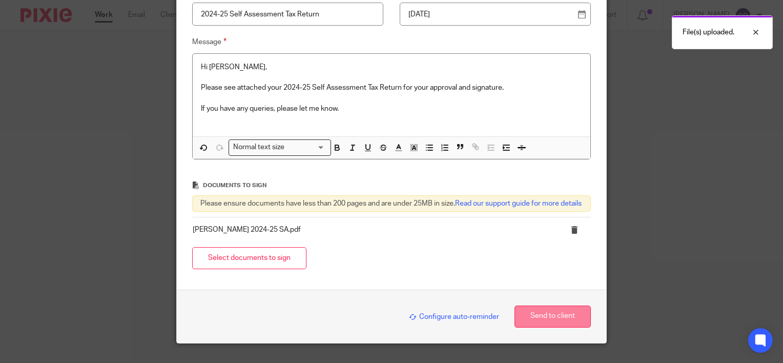
click at [532, 327] on button "Send to client" at bounding box center [552, 316] width 76 height 22
